Goal: Information Seeking & Learning: Learn about a topic

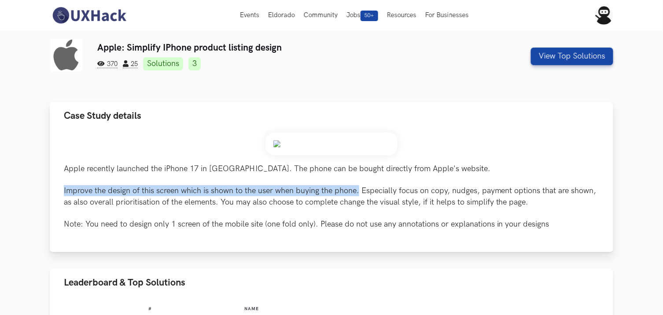
drag, startPoint x: 62, startPoint y: 190, endPoint x: 358, endPoint y: 192, distance: 296.4
click at [358, 192] on div "Apple recently launched the iPhone 17 in India. The phone can be bought directl…" at bounding box center [332, 191] width 564 height 122
copy p "Improve the design of this screen which is shown to the user when buying the ph…"
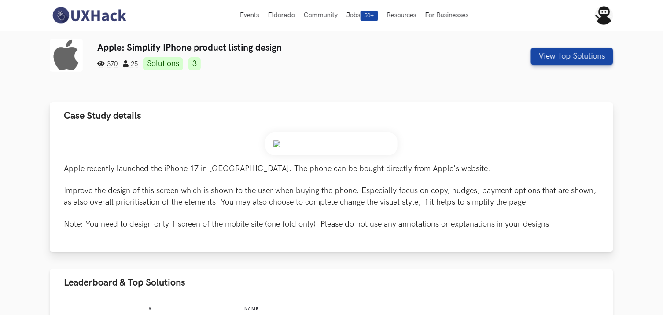
click at [70, 166] on p "Apple recently launched the iPhone 17 in India. The phone can be bought directl…" at bounding box center [332, 196] width 536 height 66
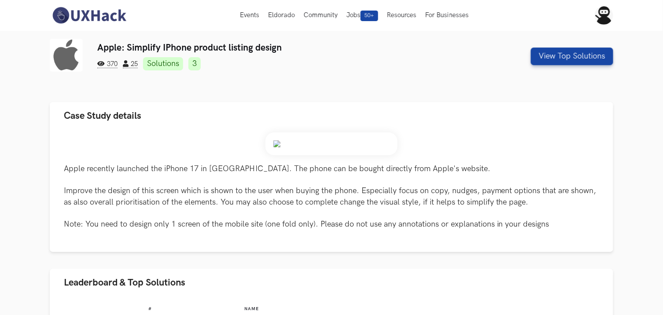
click at [107, 45] on h3 "Apple: Simplify IPhone product listing design" at bounding box center [283, 47] width 373 height 11
copy h3 "Apple"
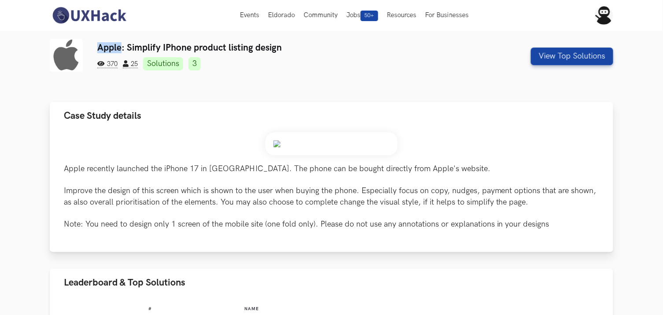
click at [353, 124] on button "Case Study details" at bounding box center [332, 116] width 564 height 28
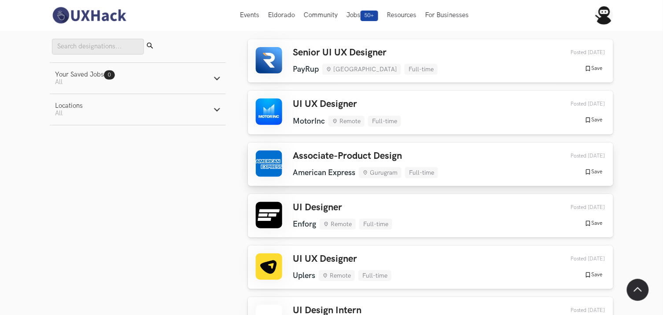
click at [253, 157] on link "Associate-Product Design American Express Gurugram Full-time American Express G…" at bounding box center [431, 165] width 366 height 44
click at [428, 120] on div "UI UX Designer MotorInc Remote Full-time MotorInc Remote Full-time [DATE] Poste…" at bounding box center [431, 113] width 350 height 28
